Goal: Task Accomplishment & Management: Manage account settings

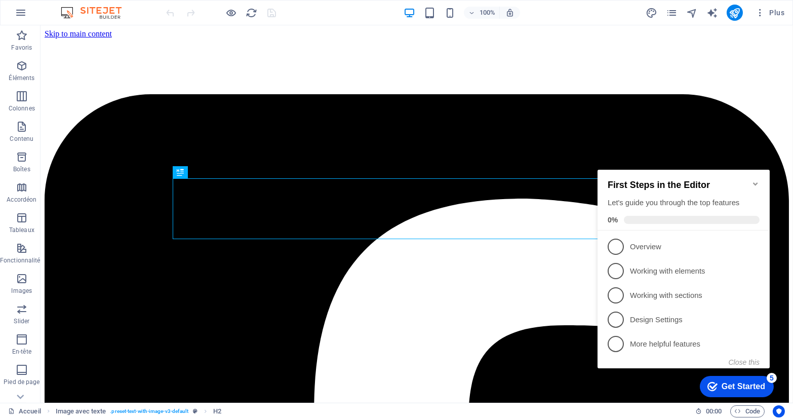
scroll to position [351, 0]
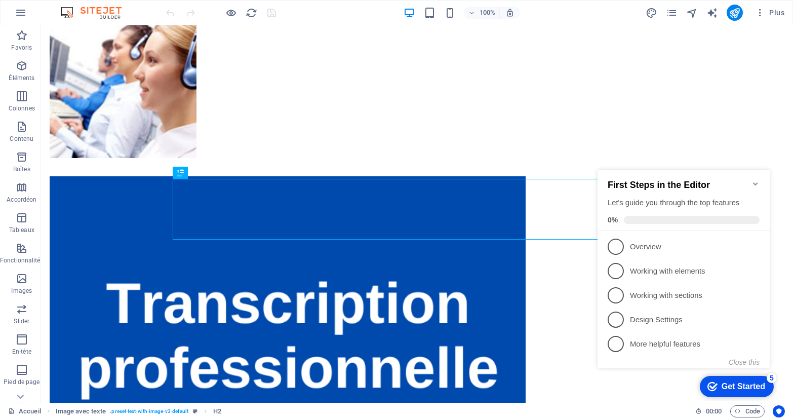
click at [755, 182] on icon "Minimize checklist" at bounding box center [754, 183] width 5 height 3
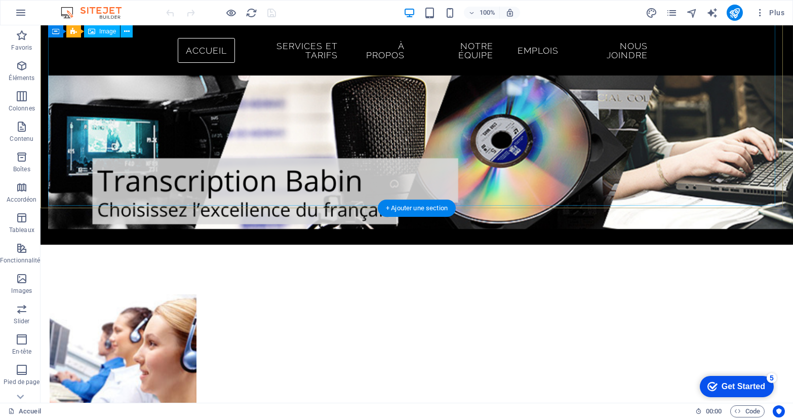
scroll to position [0, 0]
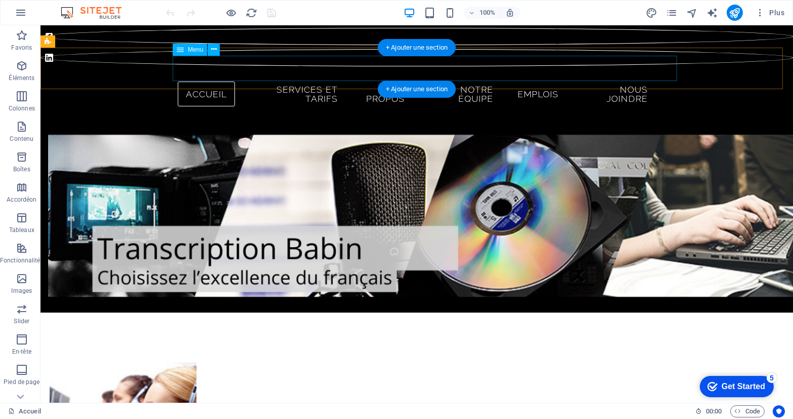
click at [267, 77] on nav "Accueil Services et Tarifs À propos Notre équipe Emplois Nous joindre" at bounding box center [417, 94] width 478 height 34
click at [274, 77] on nav "Accueil Services et Tarifs À propos Notre équipe Emplois Nous joindre" at bounding box center [417, 94] width 478 height 34
select select
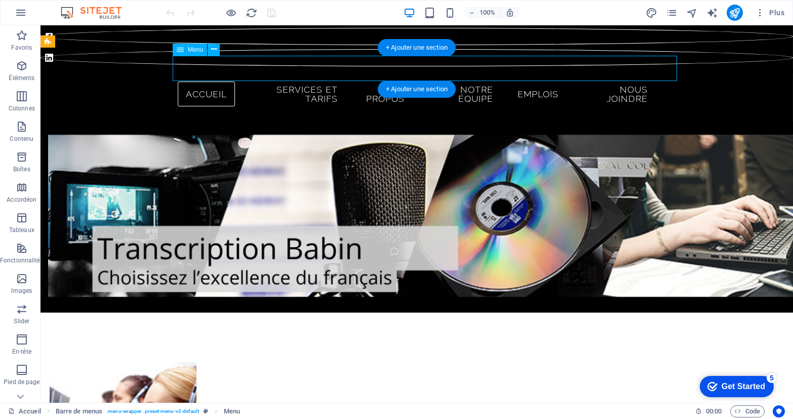
select select
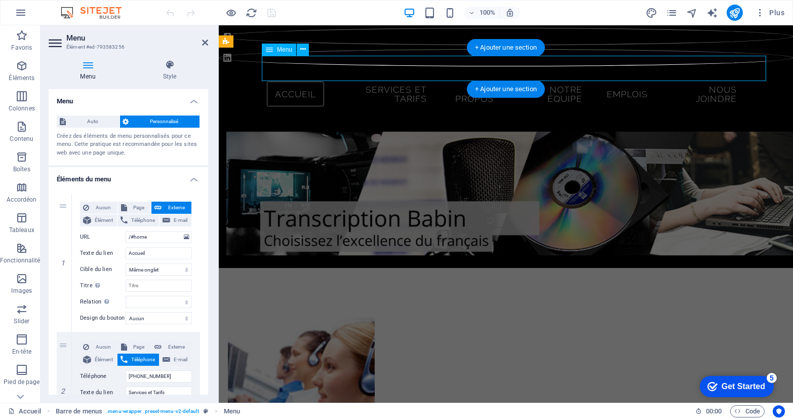
click at [388, 77] on nav "Accueil Services et Tarifs À propos Notre équipe Emplois Nous joindre" at bounding box center [505, 94] width 478 height 34
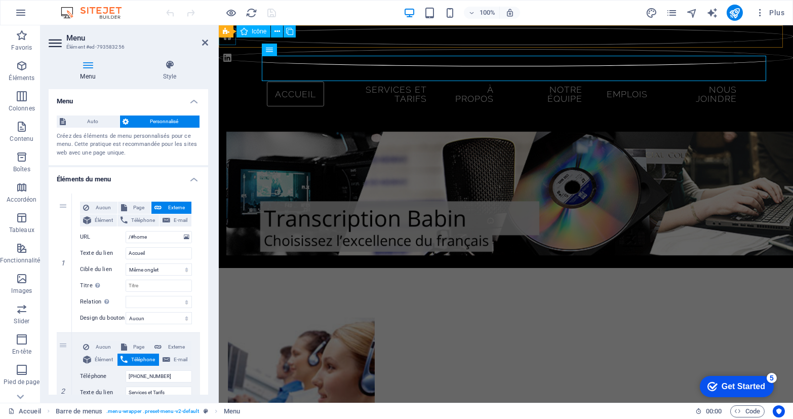
click at [224, 41] on figure at bounding box center [505, 36] width 574 height 17
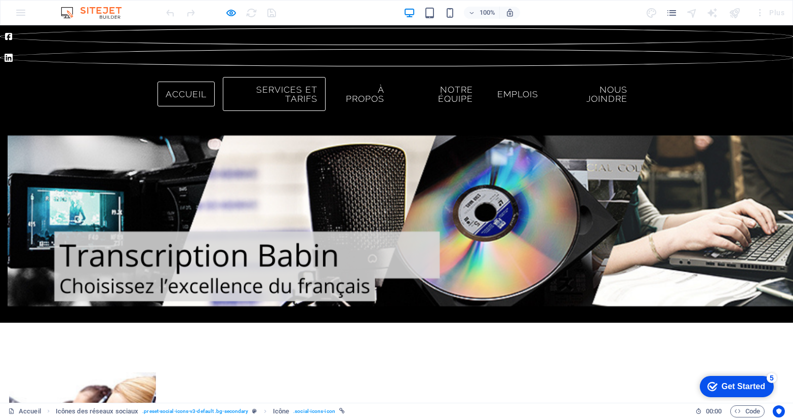
click at [276, 77] on link "Services et Tarifs" at bounding box center [274, 94] width 103 height 34
click at [262, 77] on link "Services et Tarifs" at bounding box center [274, 94] width 103 height 34
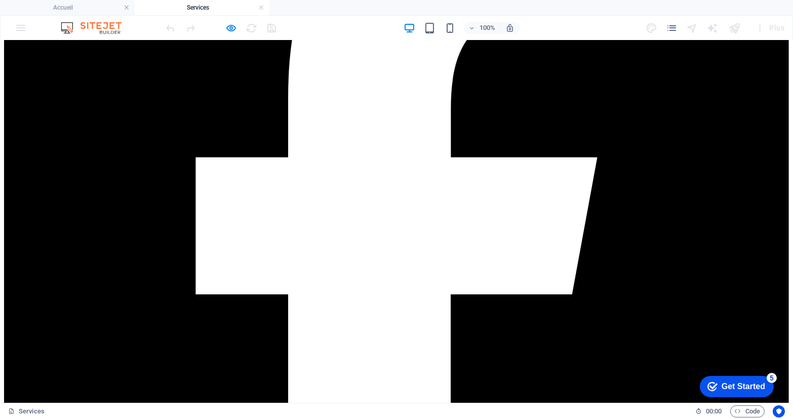
scroll to position [160, 0]
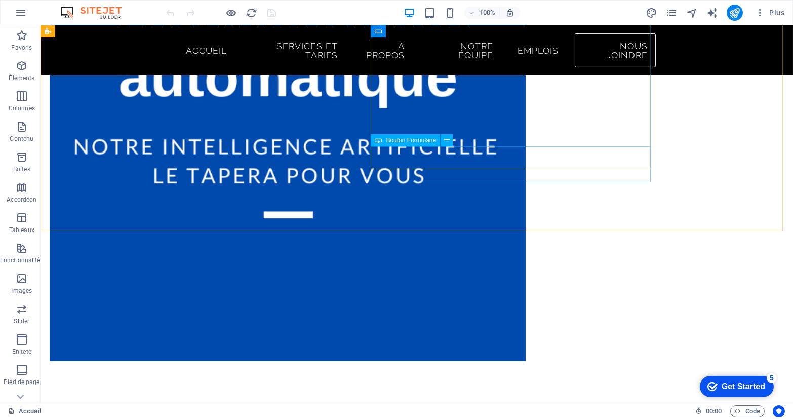
scroll to position [1097, 0]
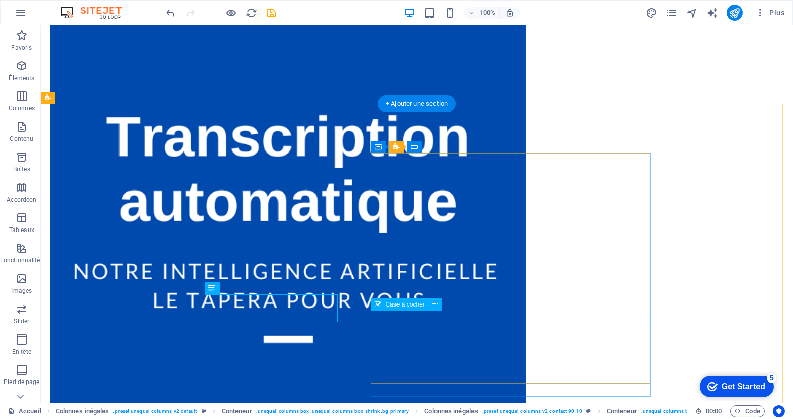
scroll to position [1056, 0]
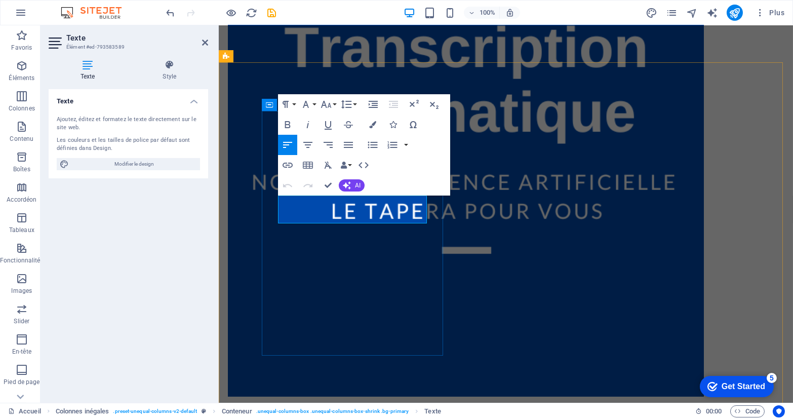
scroll to position [1011, 0]
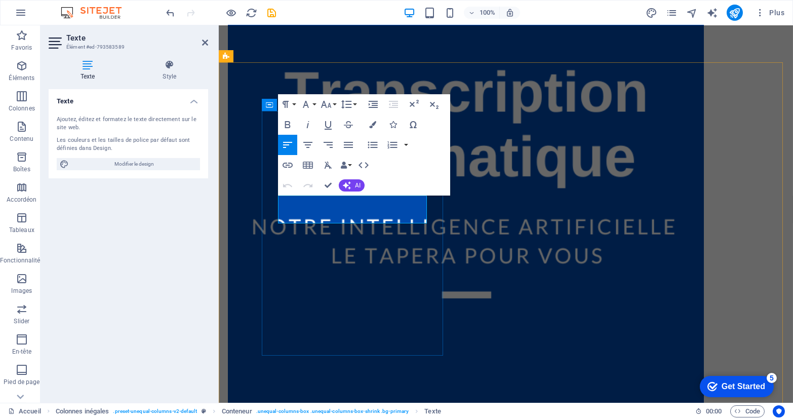
drag, startPoint x: 377, startPoint y: 216, endPoint x: 271, endPoint y: 198, distance: 107.2
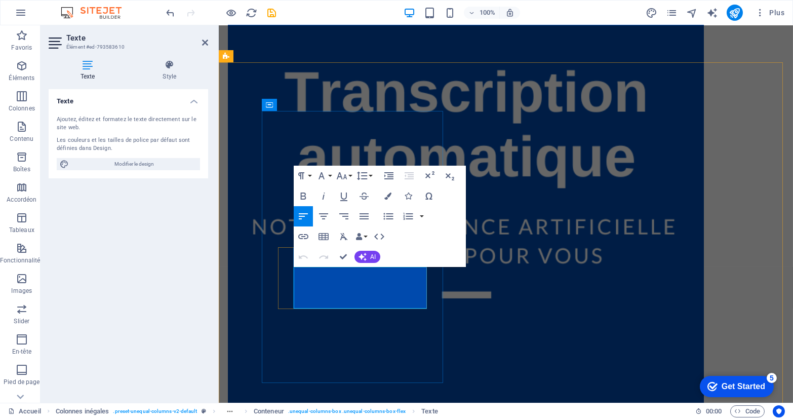
drag, startPoint x: 305, startPoint y: 272, endPoint x: 356, endPoint y: 275, distance: 51.2
click at [303, 235] on icon "button" at bounding box center [303, 236] width 12 height 12
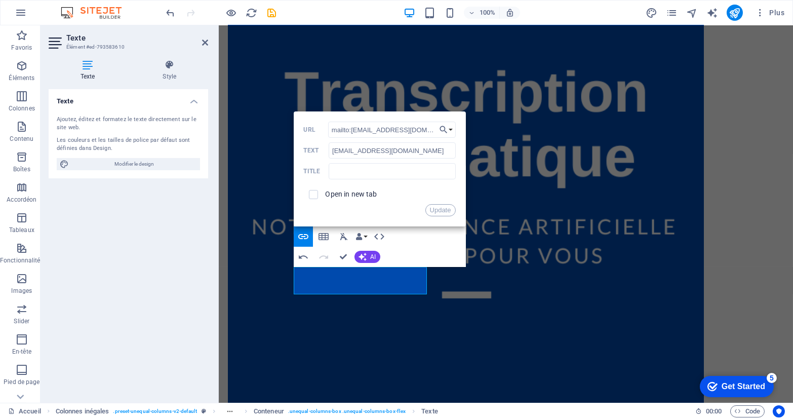
scroll to position [0, 1]
drag, startPoint x: 383, startPoint y: 171, endPoint x: 457, endPoint y: 206, distance: 81.5
click at [385, 171] on input "text" at bounding box center [392, 171] width 127 height 16
type input "Demande d'information"
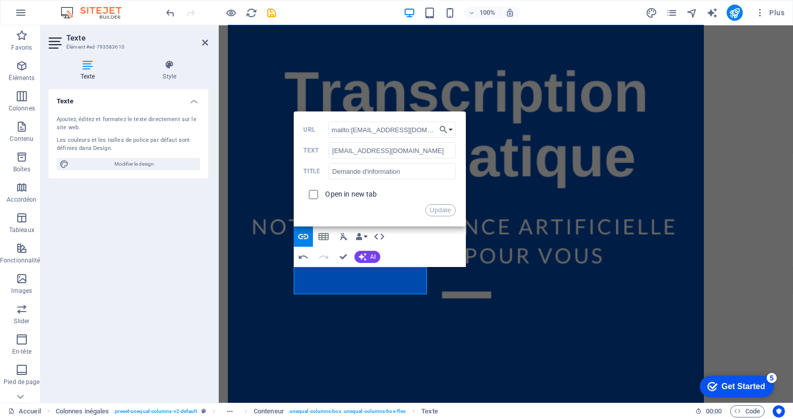
click at [311, 191] on input "checkbox" at bounding box center [311, 192] width 9 height 9
checkbox input "true"
click at [449, 209] on button "Update" at bounding box center [440, 210] width 30 height 12
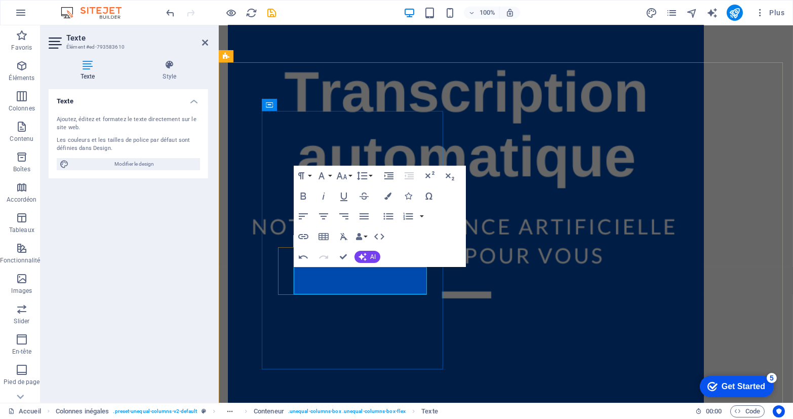
type input "+1-819-827-5773"
checkbox input "false"
click at [306, 239] on icon "button" at bounding box center [303, 236] width 12 height 12
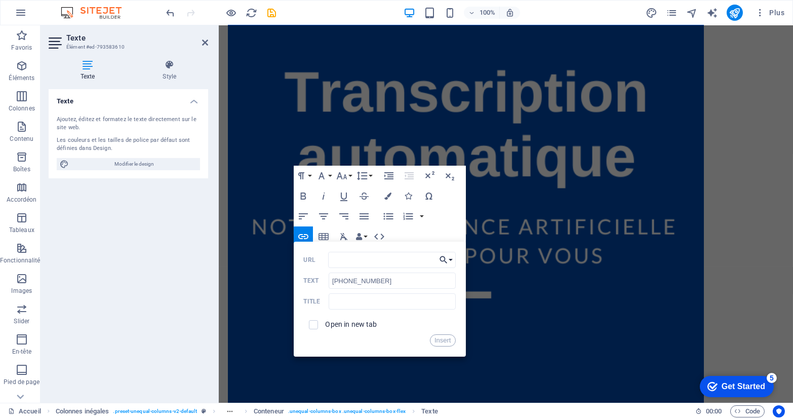
click at [447, 258] on icon "button" at bounding box center [443, 260] width 10 height 12
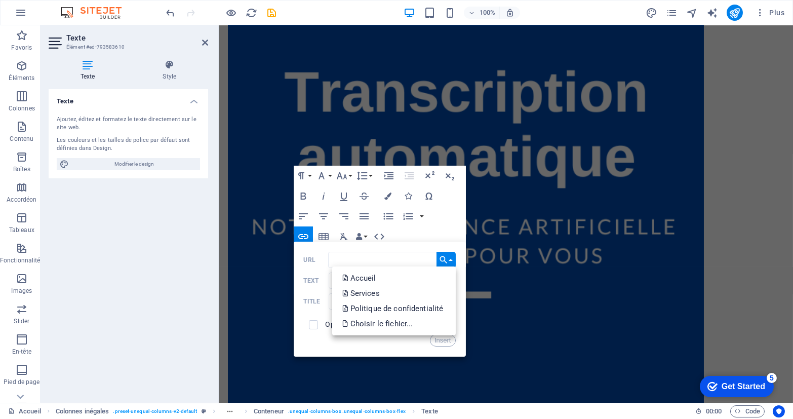
click at [314, 264] on div "URL" at bounding box center [380, 260] width 152 height 17
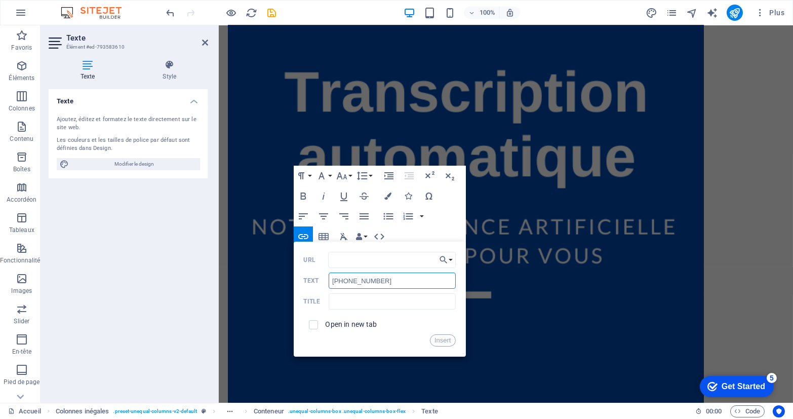
click at [345, 278] on input "+1-819-827-5773" at bounding box center [392, 280] width 127 height 16
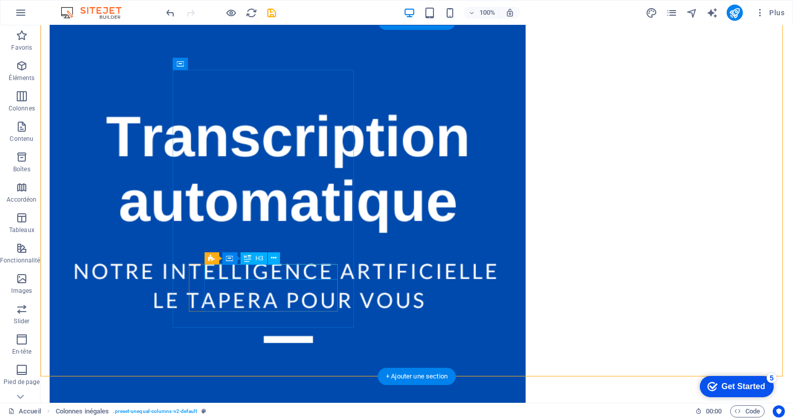
scroll to position [1056, 0]
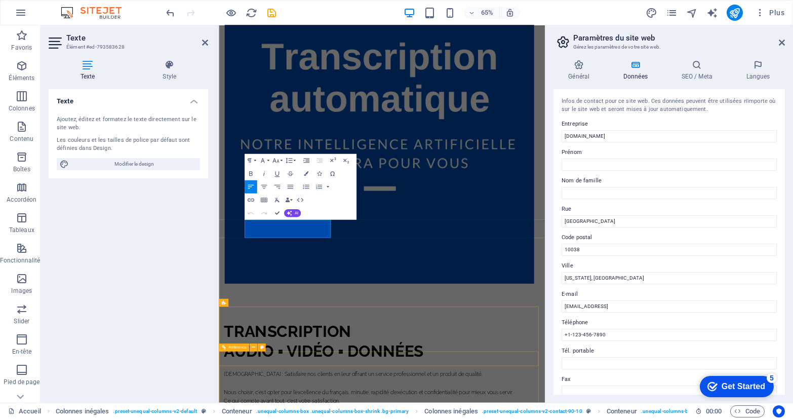
scroll to position [1005, 0]
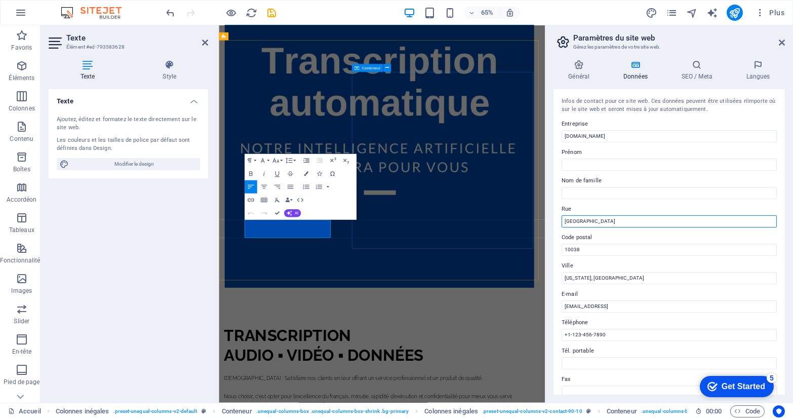
drag, startPoint x: 758, startPoint y: 251, endPoint x: 537, endPoint y: 339, distance: 238.1
drag, startPoint x: 645, startPoint y: 218, endPoint x: 620, endPoint y: 218, distance: 24.8
click at [644, 218] on input "[GEOGRAPHIC_DATA]" at bounding box center [668, 221] width 215 height 12
drag, startPoint x: 620, startPoint y: 218, endPoint x: 592, endPoint y: 217, distance: 28.4
click at [607, 217] on input "[GEOGRAPHIC_DATA]" at bounding box center [668, 221] width 215 height 12
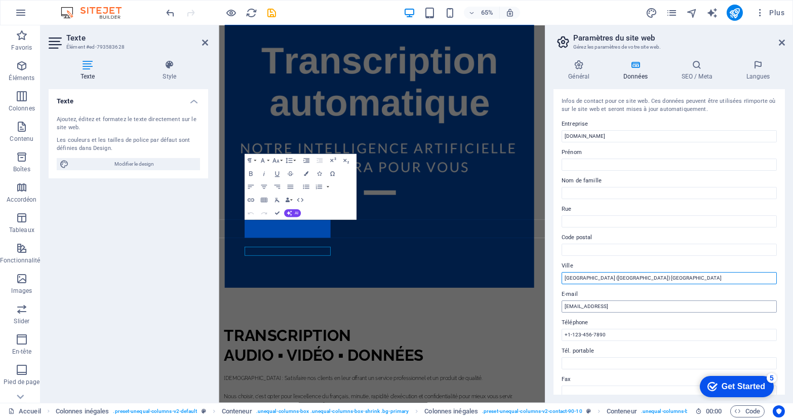
type input "Région de l'Outaouais (Québec) Canada"
drag, startPoint x: 704, startPoint y: 307, endPoint x: 24, endPoint y: 306, distance: 679.3
click at [132, 297] on div "Accueil Favoris Éléments Colonnes Contenu Boîtes Accordéon Tableaux Fonctionnal…" at bounding box center [396, 213] width 793 height 377
type input "[EMAIL_ADDRESS][DOMAIN_NAME]"
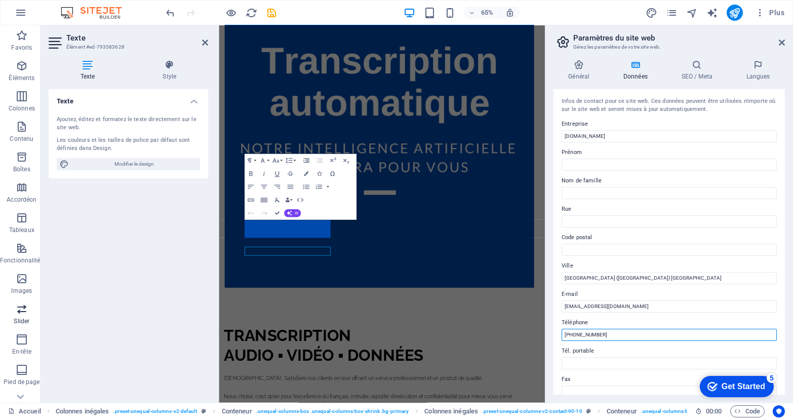
type input "+1-819-827-5773"
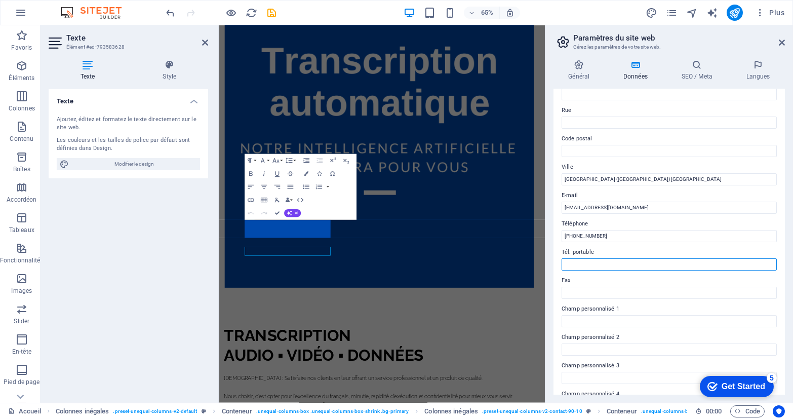
scroll to position [0, 0]
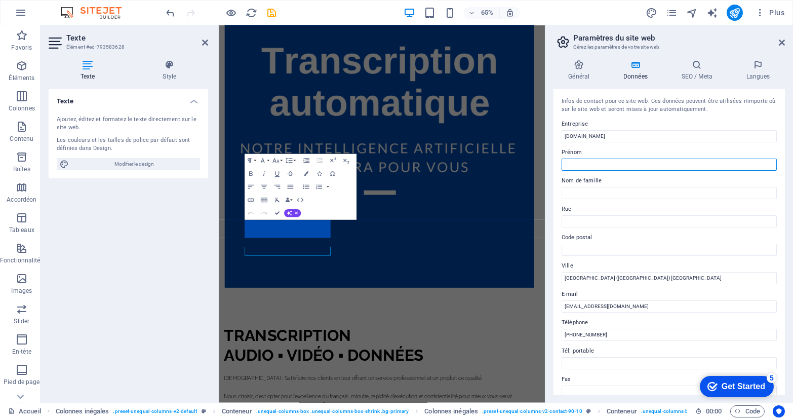
click at [620, 165] on input "Prénom" at bounding box center [668, 164] width 215 height 12
type input "Janie"
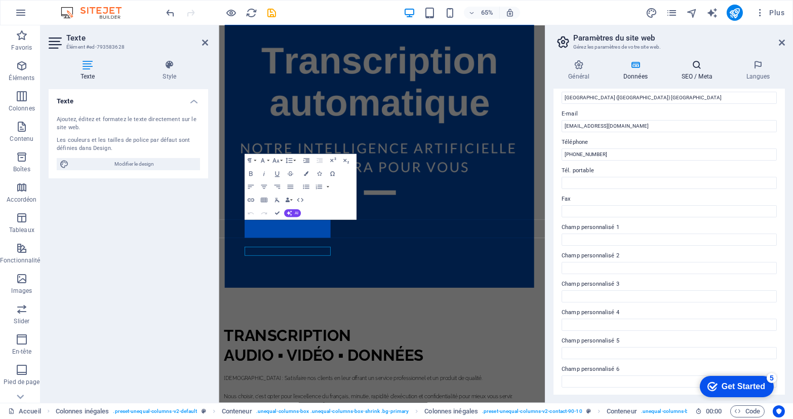
type input "Babin"
click at [688, 65] on icon at bounding box center [696, 65] width 61 height 10
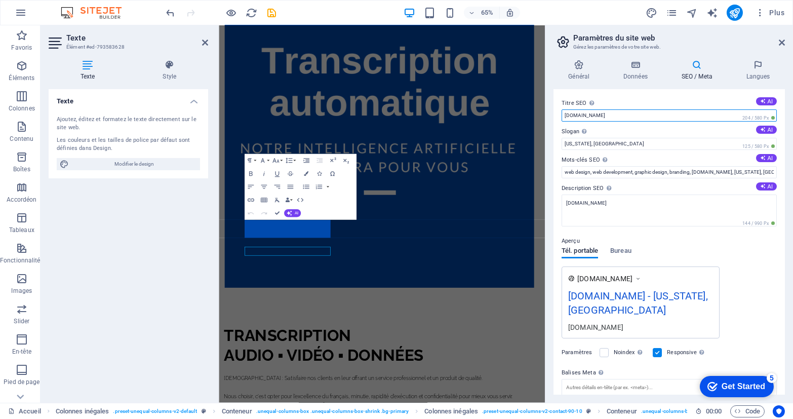
click at [631, 114] on input "[DOMAIN_NAME]" at bounding box center [668, 115] width 215 height 12
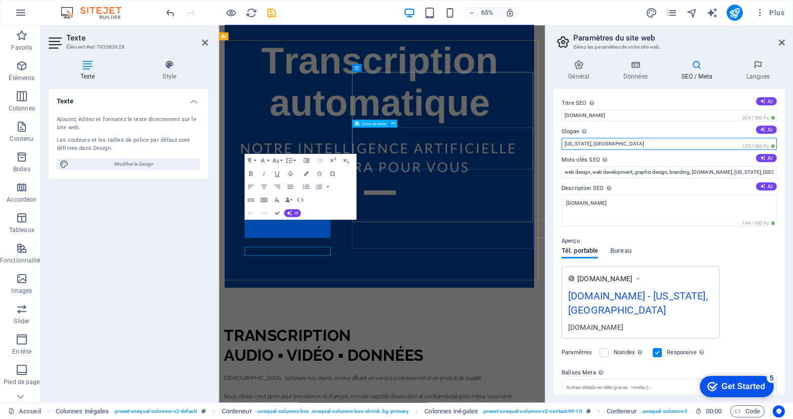
drag, startPoint x: 841, startPoint y: 168, endPoint x: 562, endPoint y: 203, distance: 281.7
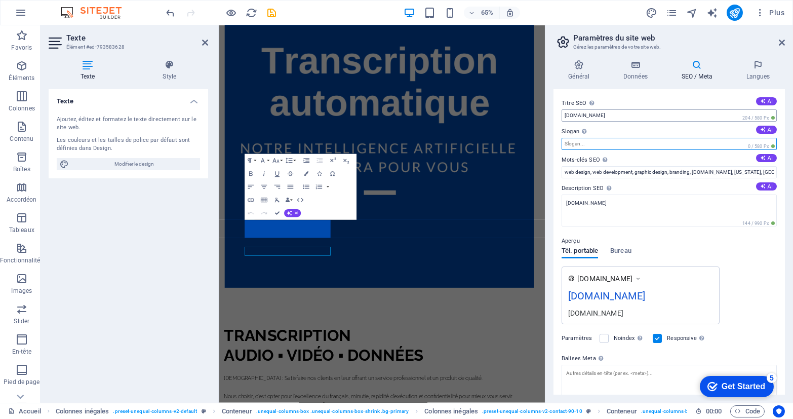
paste input "ranscription Babin – Fait au Québec, Canada – Choisissez l ..."
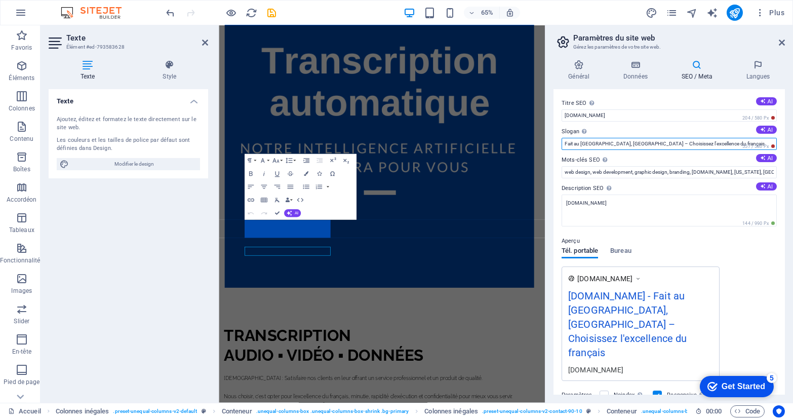
type input "Fait au Québec, Canada – Choisissez l'excellence du français"
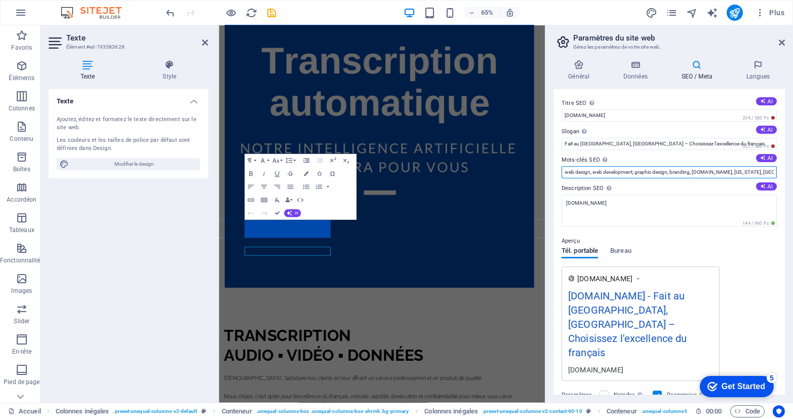
click at [659, 167] on input "web design, web development, graphic design, branding, transcriptionbabin.com, …" at bounding box center [668, 172] width 215 height 12
paste input "Faites appel à l’équipe de Transcription Babin, Choisissez l’excellence du fran…"
click at [668, 170] on input "Transcription Babin, Choisissez l’excellence du français pour la transcription …" at bounding box center [668, 172] width 215 height 12
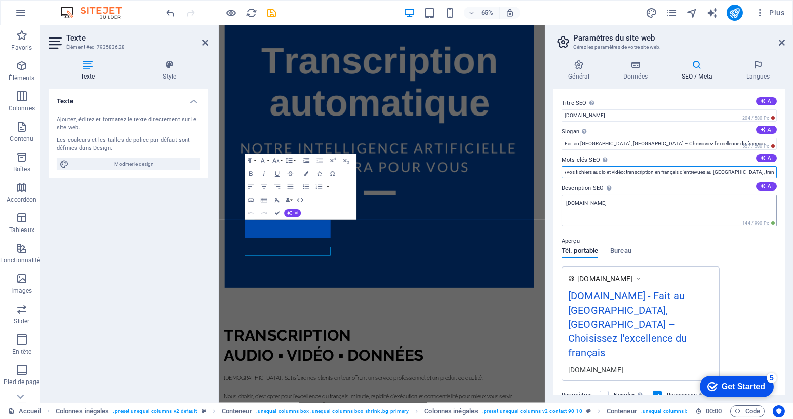
type input "Transcription Babin, Choisissez l’excellence du français pour la transcription …"
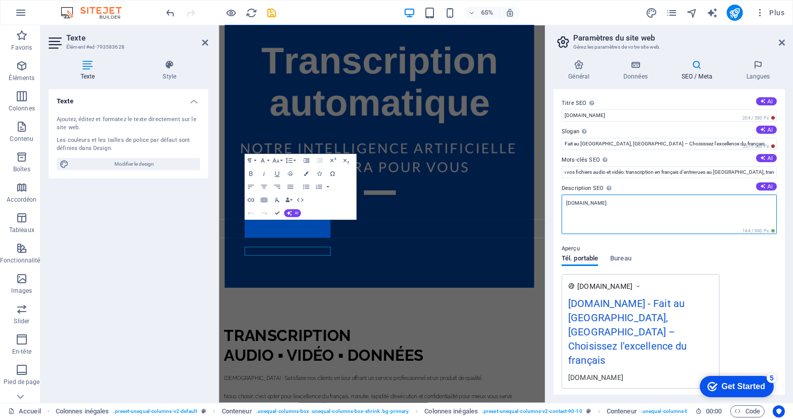
drag, startPoint x: 634, startPoint y: 211, endPoint x: 641, endPoint y: 218, distance: 9.7
click at [635, 210] on textarea "[DOMAIN_NAME]" at bounding box center [668, 213] width 215 height 39
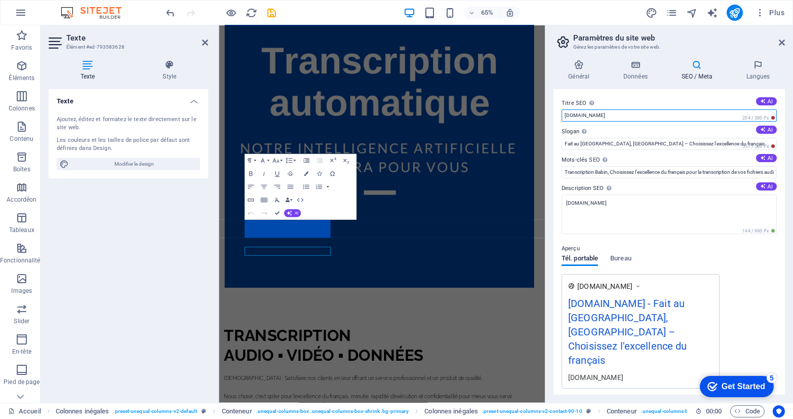
click at [566, 114] on input "[DOMAIN_NAME]" at bounding box center [668, 115] width 215 height 12
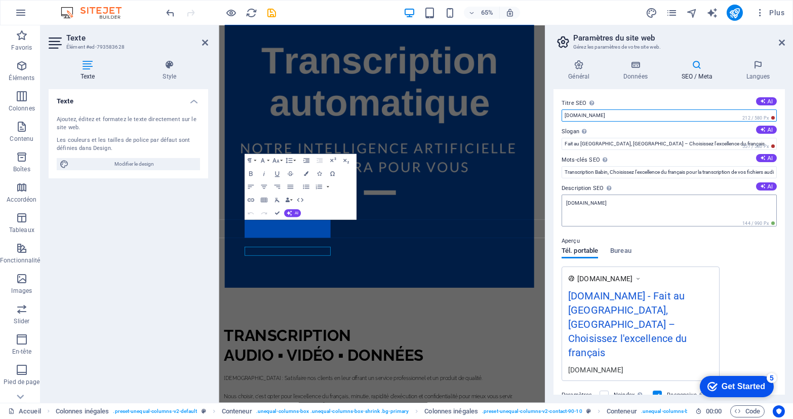
type input "TranscriptionBabin.com"
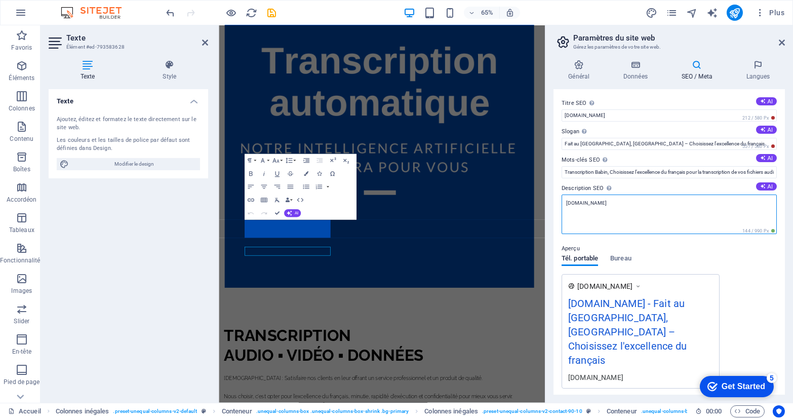
click at [675, 212] on textarea "[DOMAIN_NAME]" at bounding box center [668, 213] width 215 height 39
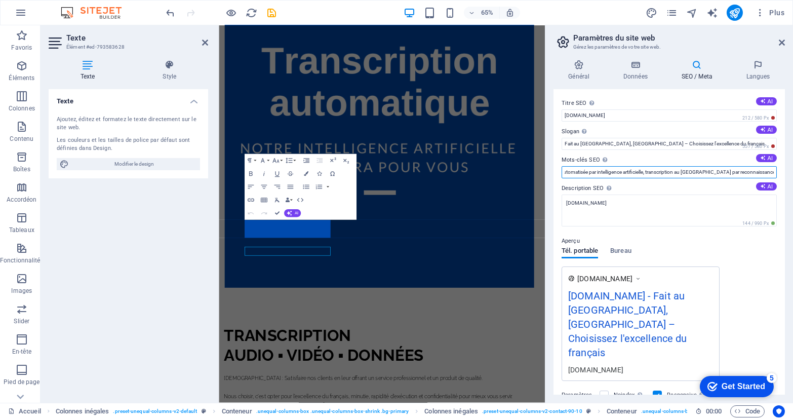
scroll to position [0, 1584]
drag, startPoint x: 708, startPoint y: 173, endPoint x: 821, endPoint y: 171, distance: 113.4
click at [792, 171] on html "transcriptionbabin.com Accueil Favoris Éléments Colonnes Contenu Boîtes Accordé…" at bounding box center [396, 209] width 793 height 419
click at [583, 175] on input "Transcription Babin, Choisissez l’excellence du français pour la transcription …" at bounding box center [668, 172] width 215 height 12
click at [637, 168] on input "Transcription Babin, Choisissez l’excellence du français pour la transcription …" at bounding box center [668, 172] width 215 height 12
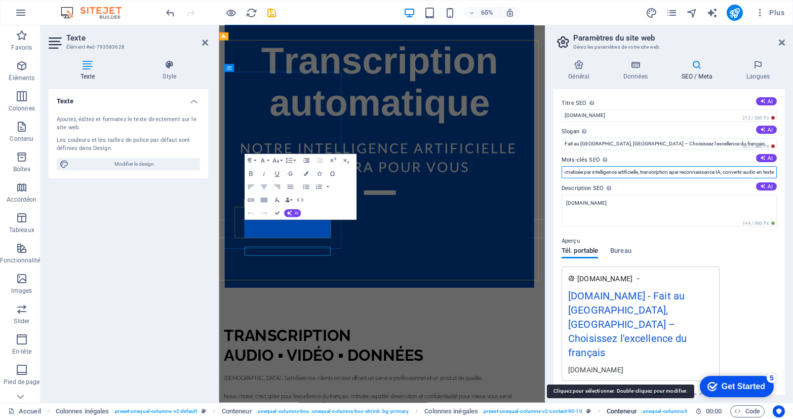
scroll to position [0, 1561]
type input "Transcription Babin, Choisissez l’excellence du français pour la transcription …"
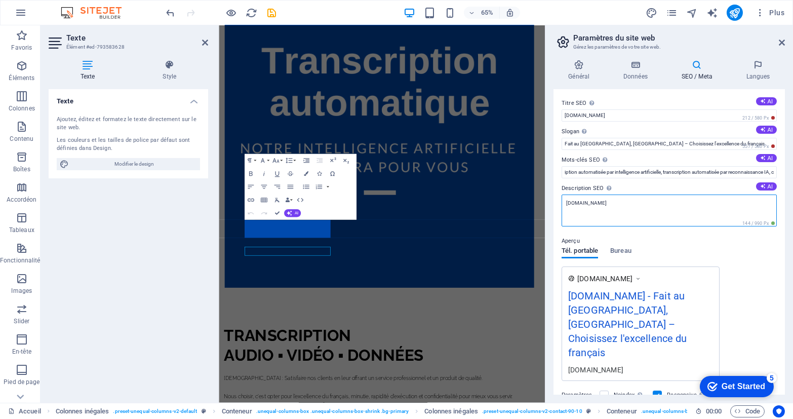
click at [632, 203] on textarea "[DOMAIN_NAME]" at bounding box center [668, 210] width 215 height 32
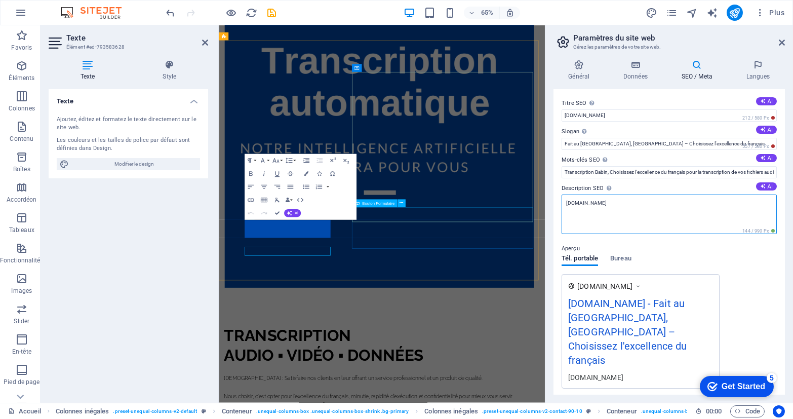
drag, startPoint x: 592, startPoint y: 209, endPoint x: 356, endPoint y: 208, distance: 235.4
click at [363, 208] on div "Accueil Favoris Éléments Colonnes Contenu Boîtes Accordéon Tableaux Fonctionnal…" at bounding box center [396, 213] width 793 height 377
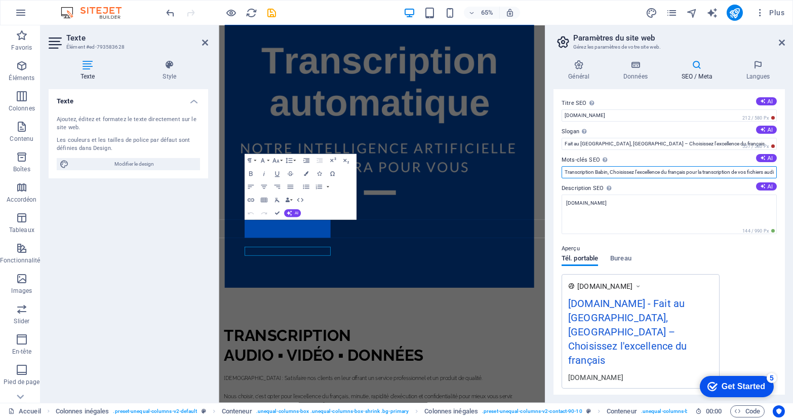
drag, startPoint x: 707, startPoint y: 171, endPoint x: 28, endPoint y: 168, distance: 678.3
click at [61, 170] on div "Accueil Favoris Éléments Colonnes Contenu Boîtes Accordéon Tableaux Fonctionnal…" at bounding box center [396, 213] width 793 height 377
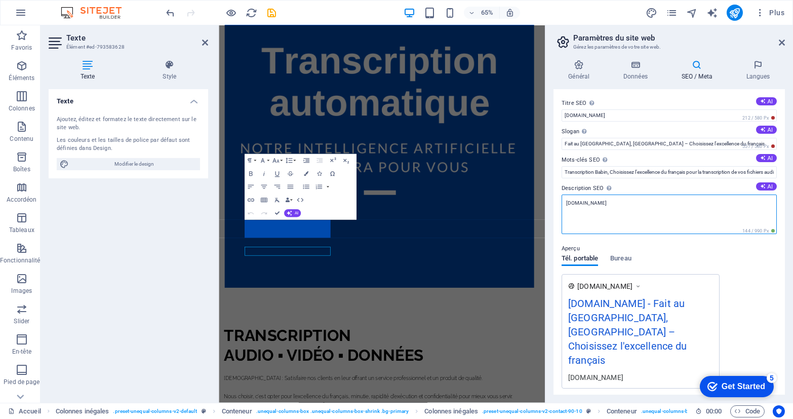
click at [702, 220] on textarea "[DOMAIN_NAME]" at bounding box center [668, 213] width 215 height 39
drag, startPoint x: 871, startPoint y: 231, endPoint x: 554, endPoint y: 281, distance: 321.4
paste textarea ""TRANSCRIPTION AUDIO ET VIDÉO – Pour obtenir votre produit par écrit SVP noter …"
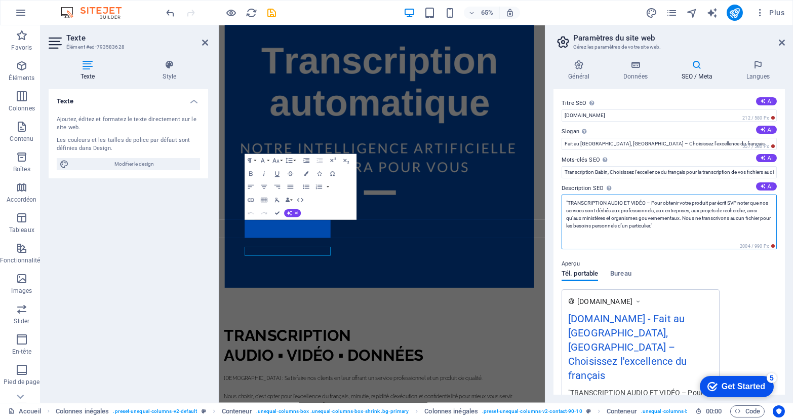
click at [569, 201] on textarea ""TRANSCRIPTION AUDIO ET VIDÉO – Pour obtenir votre produit par écrit SVP noter …" at bounding box center [668, 221] width 215 height 55
click at [721, 227] on textarea "TRANSCRIPTION AUDIO ET VIDÉO – Pour obtenir votre produit par écrit SVP noter q…" at bounding box center [668, 221] width 215 height 55
drag, startPoint x: 709, startPoint y: 215, endPoint x: 731, endPoint y: 231, distance: 27.8
click at [713, 218] on textarea "TRANSCRIPTION AUDIO ET VIDÉO – Pour obtenir votre produit par écrit SVP noter q…" at bounding box center [668, 221] width 215 height 55
click at [729, 200] on textarea "TRANSCRIPTION AUDIO ET VIDÉO – Pour obtenir votre produit par écrit SVP noter q…" at bounding box center [668, 221] width 215 height 55
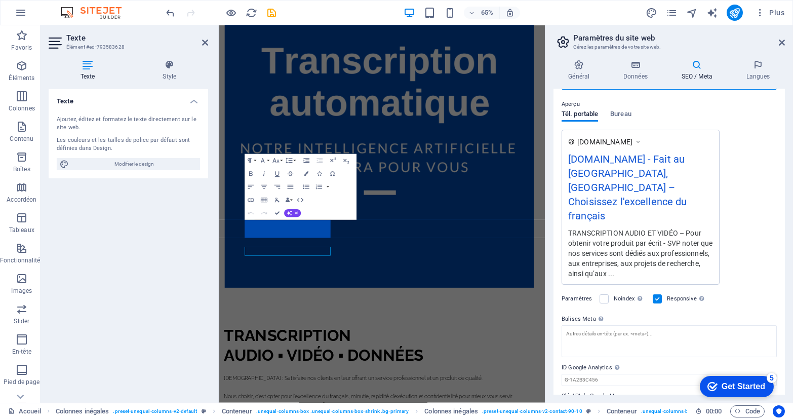
scroll to position [172, 0]
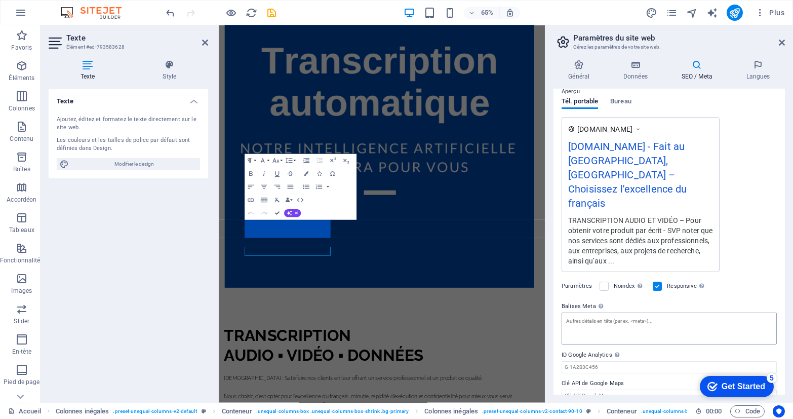
type textarea "TRANSCRIPTION AUDIO ET VIDÉO – Pour obtenir votre produit par écrit - SVP noter…"
click at [698, 312] on textarea "Balises Meta Saisissez ici le code HTML qui sera placé dans les balises de votr…" at bounding box center [668, 328] width 215 height 32
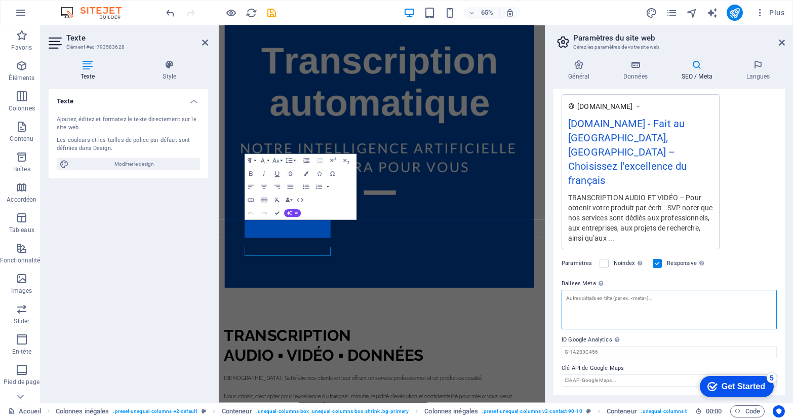
scroll to position [149, 0]
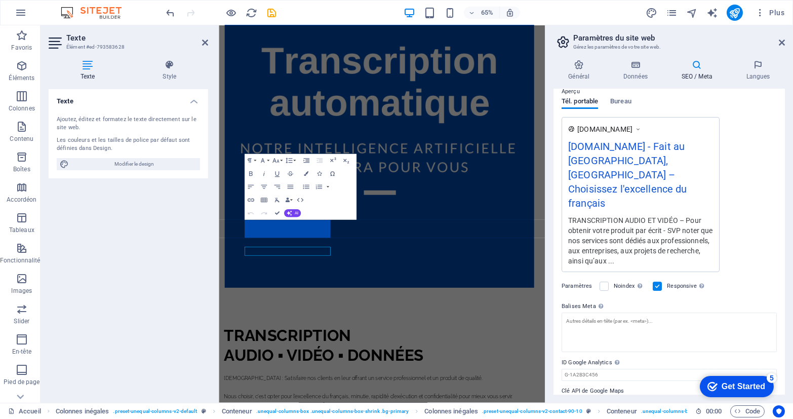
click at [621, 389] on div "Titre SEO Titre du site web. Optez pour un titre qui se démarque dans les résul…" at bounding box center [668, 241] width 231 height 305
paste input "https://www.google.com/maps/place/Transcription+Babin/@45.560472,-75.7549692,17…"
type input "https://www.google.com/maps/place/Transcription+Babin/@45.560472,-75.7549692,17…"
click at [651, 361] on input "ID Google Analytics Veuillez ajouter uniquement l'ID Google Analytics. Nous inc…" at bounding box center [668, 367] width 215 height 12
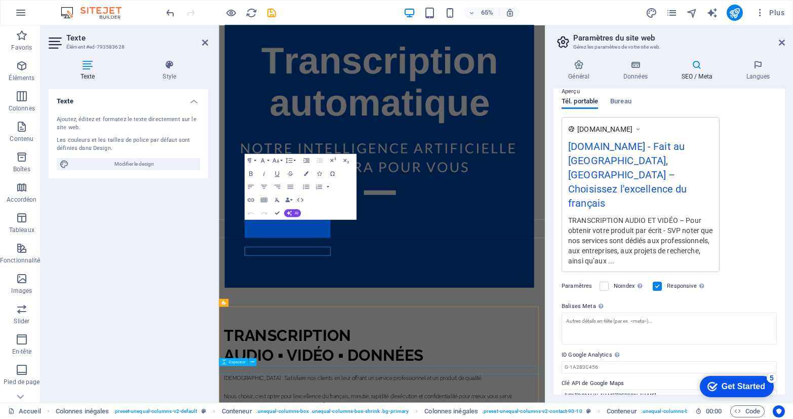
scroll to position [844, 0]
